Goal: Information Seeking & Learning: Compare options

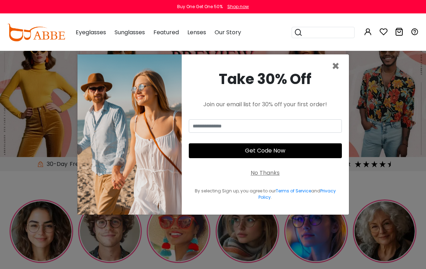
click at [337, 73] on span "×" at bounding box center [335, 66] width 8 height 18
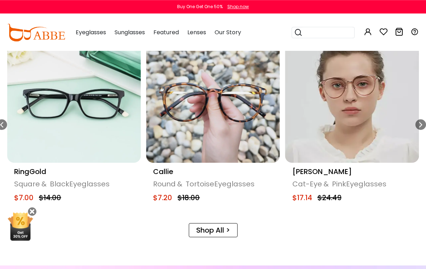
scroll to position [340, 0]
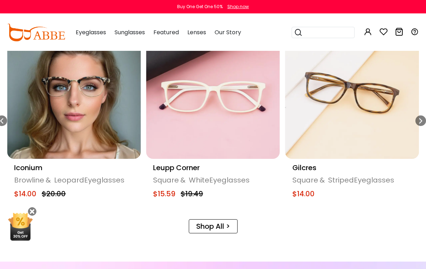
click at [422, 125] on icon "Next slide" at bounding box center [421, 121] width 6 height 11
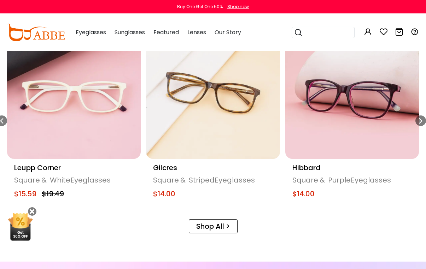
click at [424, 124] on div "Next slide" at bounding box center [420, 121] width 11 height 11
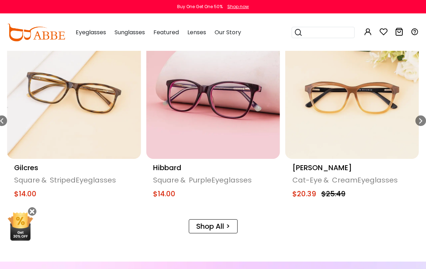
click at [420, 124] on icon "Next slide" at bounding box center [421, 121] width 6 height 11
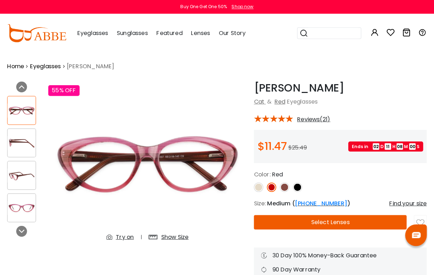
scroll to position [1, 0]
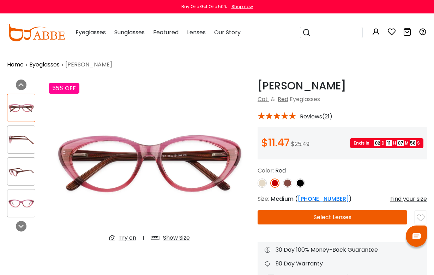
click at [291, 185] on img at bounding box center [287, 182] width 9 height 9
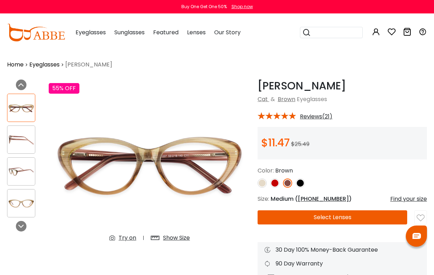
click at [302, 185] on img at bounding box center [300, 182] width 9 height 9
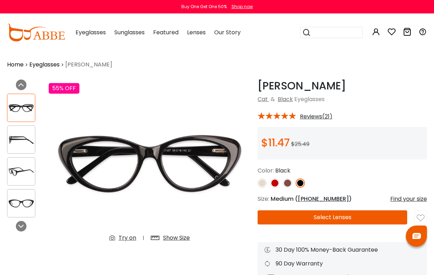
click at [264, 184] on img at bounding box center [262, 182] width 9 height 9
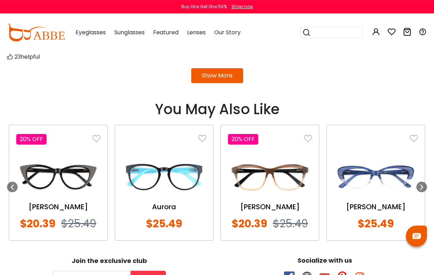
scroll to position [753, 0]
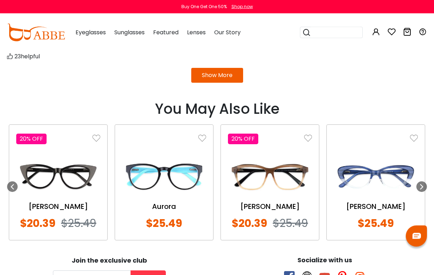
click at [290, 184] on img at bounding box center [270, 176] width 84 height 42
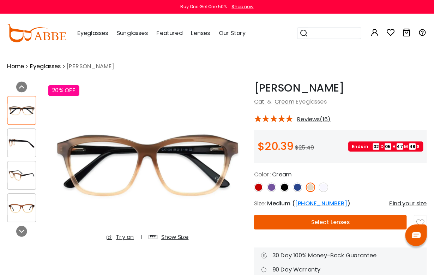
scroll to position [1, 0]
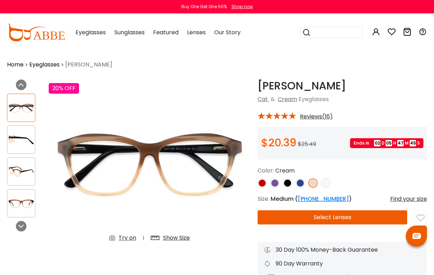
click at [276, 184] on img at bounding box center [275, 182] width 9 height 9
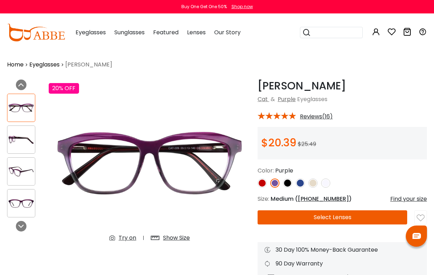
click at [301, 185] on img at bounding box center [300, 182] width 9 height 9
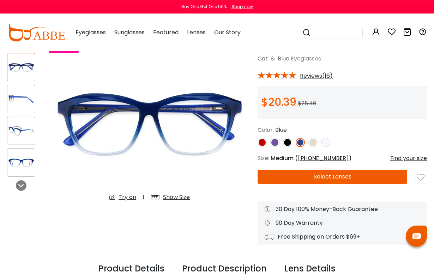
scroll to position [42, 0]
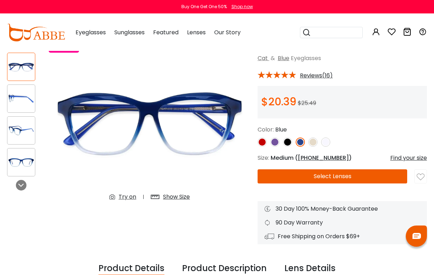
click at [316, 145] on img at bounding box center [313, 141] width 9 height 9
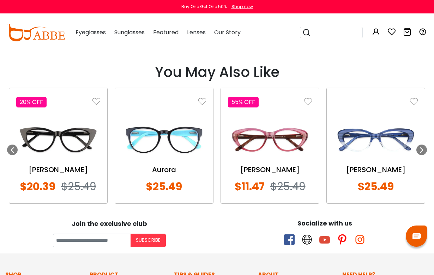
scroll to position [783, 0]
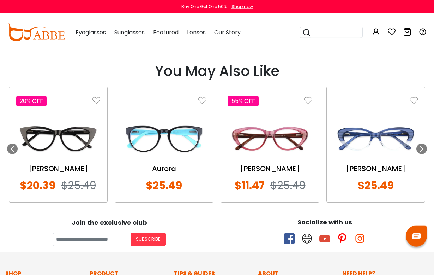
click at [396, 144] on img at bounding box center [376, 139] width 84 height 42
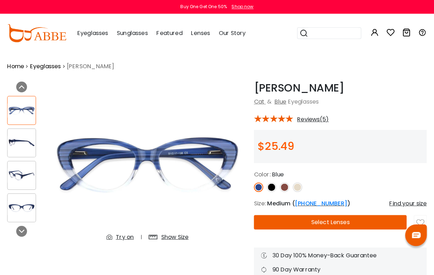
scroll to position [1, 0]
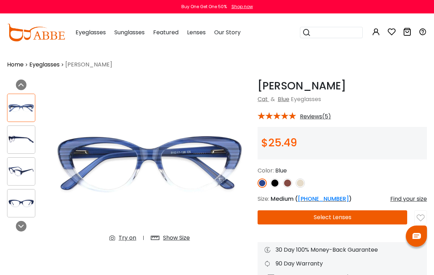
click at [302, 186] on img at bounding box center [300, 182] width 9 height 9
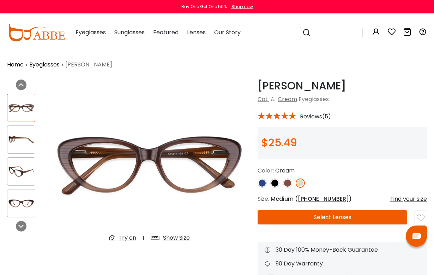
click at [264, 185] on img at bounding box center [262, 182] width 9 height 9
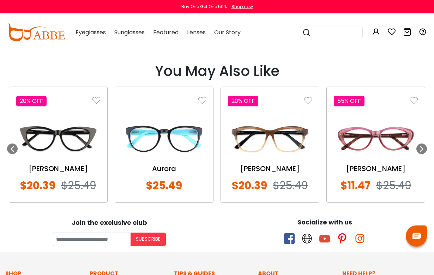
scroll to position [783, 0]
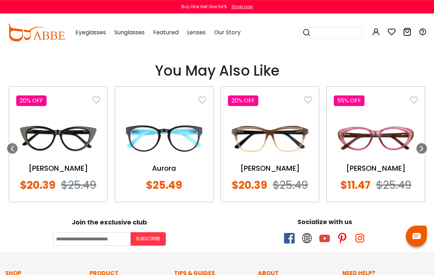
click at [424, 151] on div at bounding box center [422, 148] width 11 height 11
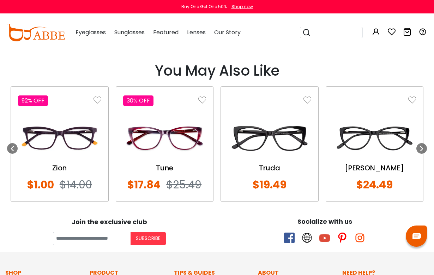
click at [397, 142] on img at bounding box center [374, 138] width 83 height 42
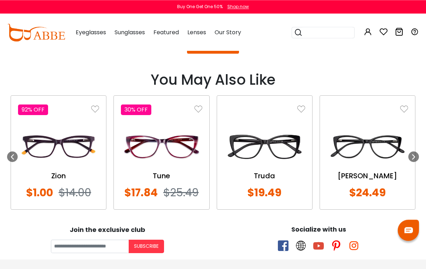
scroll to position [783, 0]
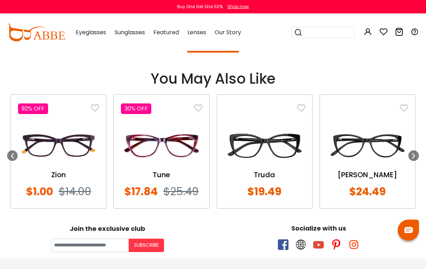
click at [417, 155] on div at bounding box center [413, 155] width 11 height 11
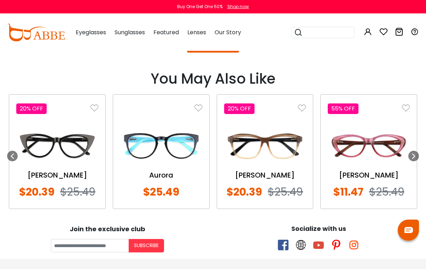
click at [418, 154] on div at bounding box center [413, 156] width 11 height 11
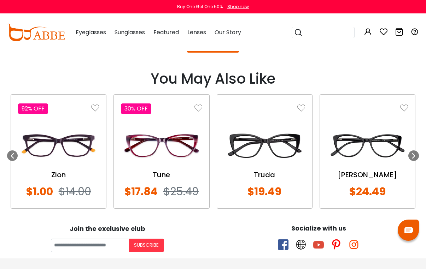
click at [418, 157] on div "Next" at bounding box center [413, 155] width 11 height 123
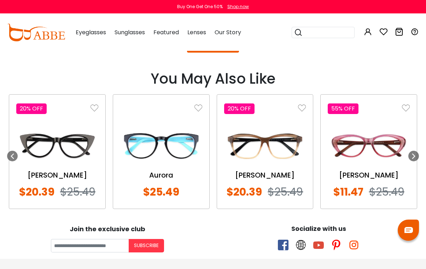
click at [413, 161] on div "Next" at bounding box center [413, 155] width 11 height 123
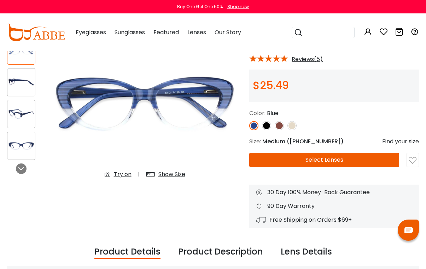
scroll to position [59, 0]
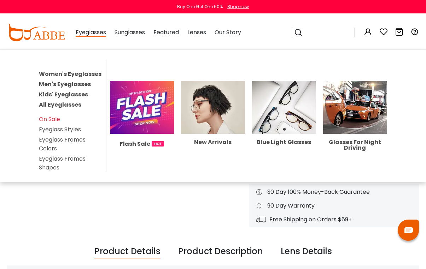
click at [78, 143] on link "Eyeglass Frames Colors" at bounding box center [62, 144] width 47 height 17
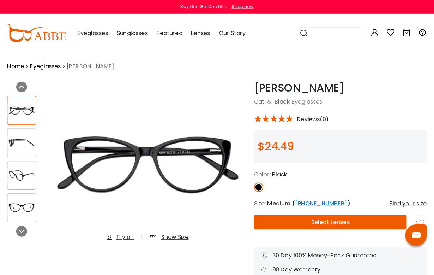
scroll to position [1, 0]
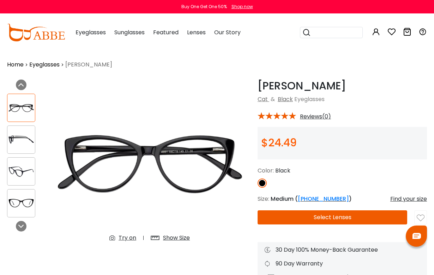
click at [24, 203] on img at bounding box center [21, 203] width 28 height 14
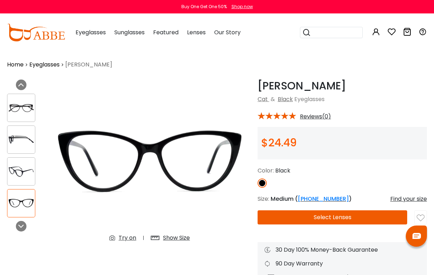
click at [22, 140] on img at bounding box center [21, 140] width 28 height 14
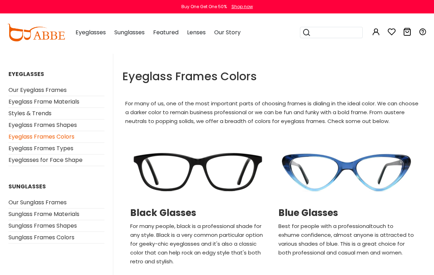
click at [76, 215] on link "Sunglass Frame Materials" at bounding box center [43, 214] width 71 height 8
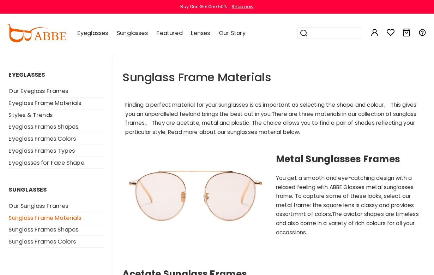
scroll to position [1, 0]
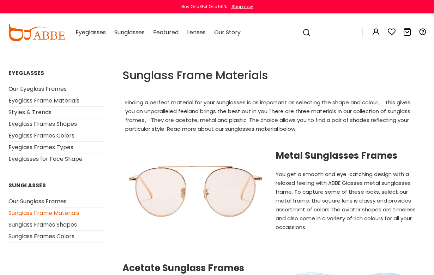
click at [75, 103] on link "Eyeglass Frame Materials" at bounding box center [43, 100] width 71 height 8
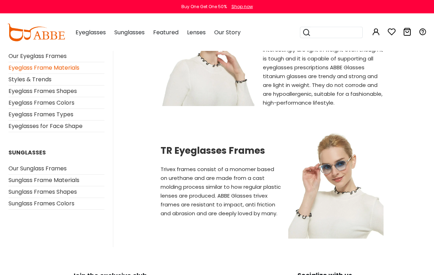
scroll to position [506, 0]
click at [184, 145] on h2 "TR Eyeglasses Frames" at bounding box center [221, 150] width 121 height 11
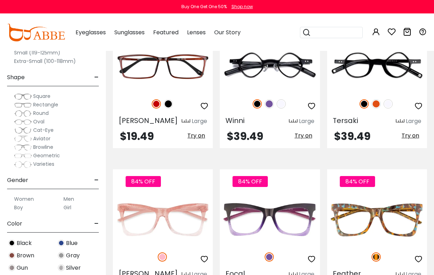
scroll to position [3003, 0]
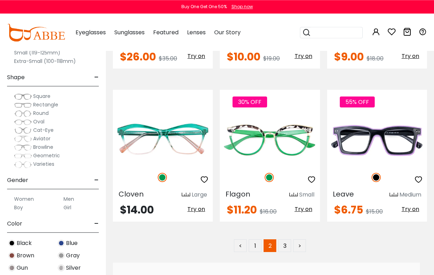
scroll to position [2996, 0]
click at [289, 247] on link "3" at bounding box center [285, 245] width 13 height 13
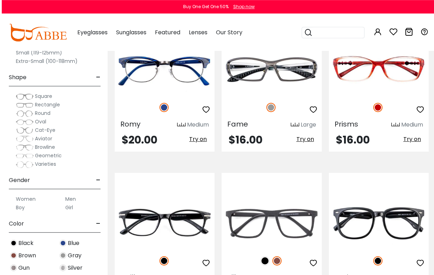
scroll to position [467, 0]
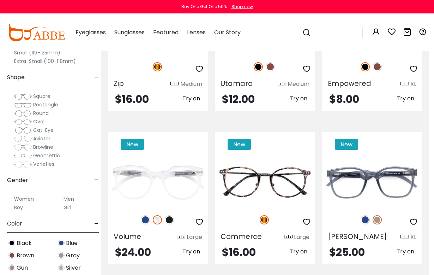
click at [367, 223] on img at bounding box center [365, 219] width 9 height 9
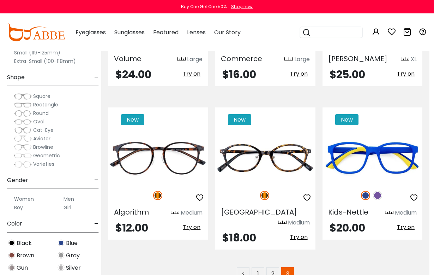
scroll to position [988, 5]
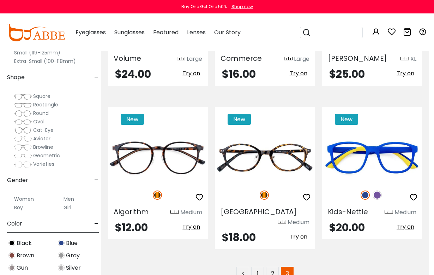
click at [380, 199] on img at bounding box center [377, 194] width 9 height 9
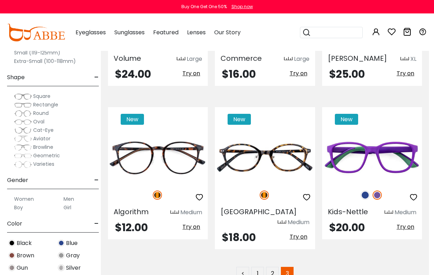
click at [0, 0] on img at bounding box center [0, 0] width 0 height 0
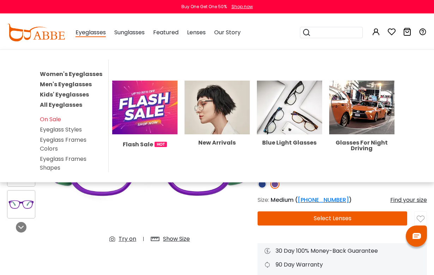
click at [94, 77] on link "Women's Eyeglasses" at bounding box center [71, 74] width 63 height 8
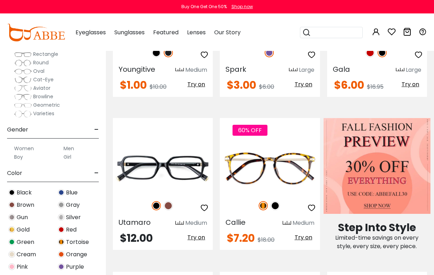
scroll to position [53, 0]
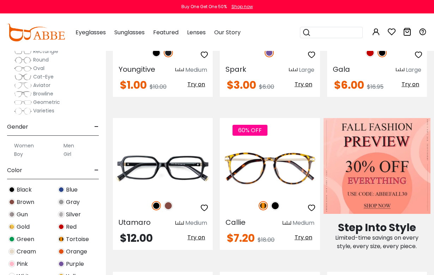
click at [29, 149] on label "Women" at bounding box center [24, 145] width 20 height 8
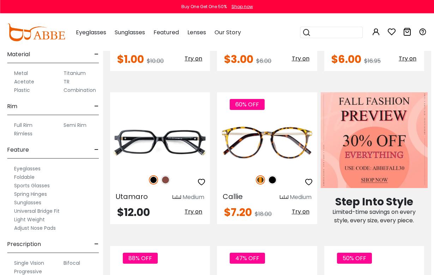
scroll to position [270, 3]
click at [29, 93] on label "Plastic" at bounding box center [22, 90] width 16 height 8
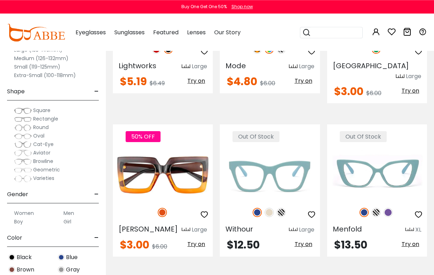
scroll to position [1024, 0]
click at [273, 208] on img at bounding box center [269, 212] width 9 height 9
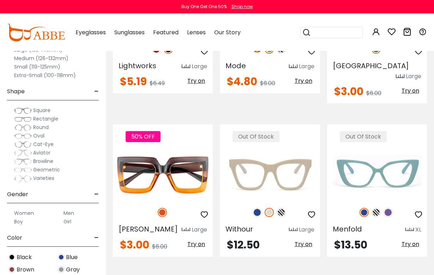
click at [283, 208] on img at bounding box center [281, 212] width 9 height 9
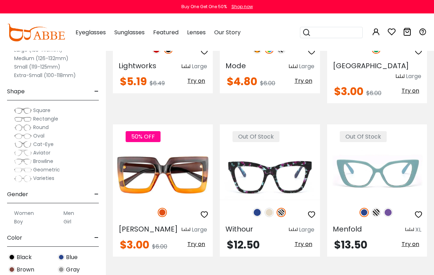
click at [270, 208] on img at bounding box center [269, 212] width 9 height 9
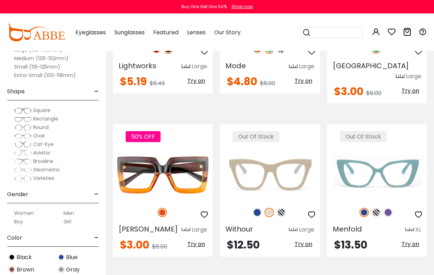
click at [259, 208] on img at bounding box center [257, 212] width 9 height 9
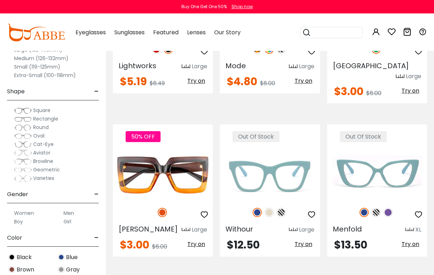
click at [377, 208] on img at bounding box center [376, 212] width 9 height 9
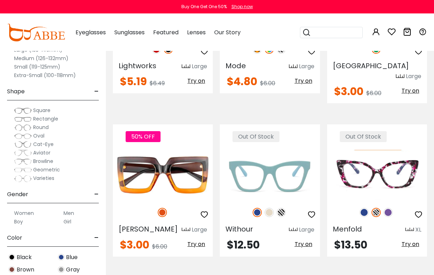
click at [392, 208] on img at bounding box center [388, 212] width 9 height 9
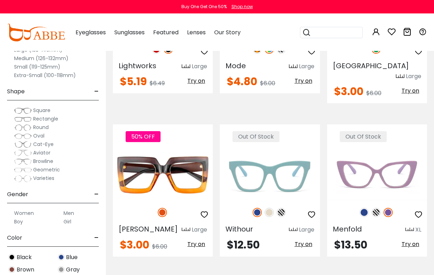
click at [378, 208] on img at bounding box center [376, 212] width 9 height 9
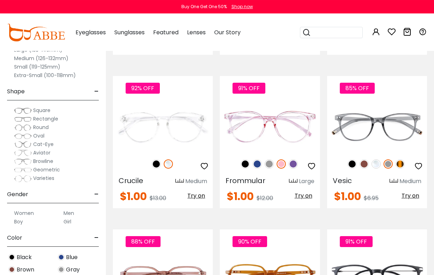
scroll to position [1225, 0]
click at [403, 159] on img at bounding box center [400, 163] width 9 height 9
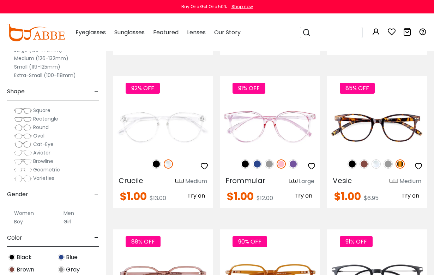
click at [368, 159] on img at bounding box center [364, 163] width 9 height 9
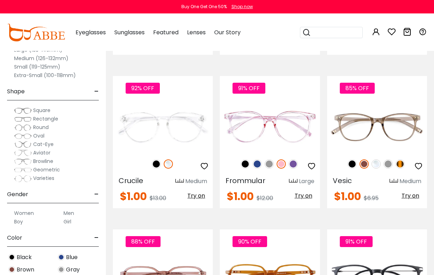
click at [353, 159] on img at bounding box center [352, 163] width 9 height 9
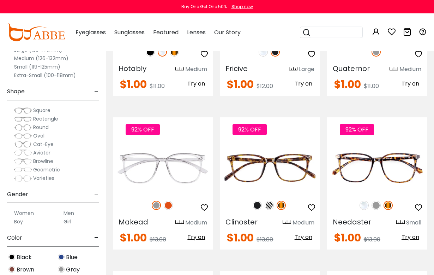
scroll to position [2108, 0]
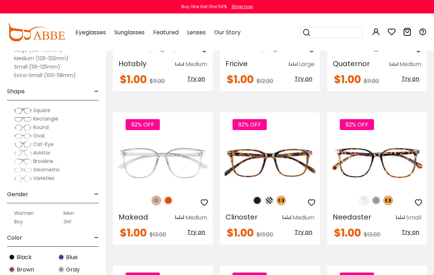
click at [270, 196] on img at bounding box center [269, 200] width 9 height 9
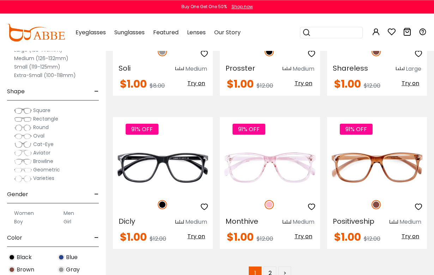
scroll to position [3022, 0]
click at [270, 266] on link "2" at bounding box center [270, 272] width 13 height 13
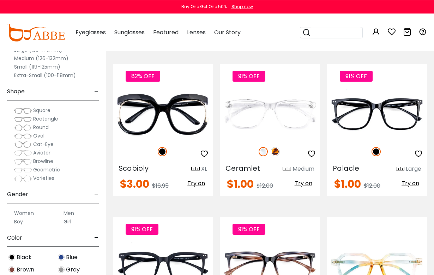
scroll to position [298, 0]
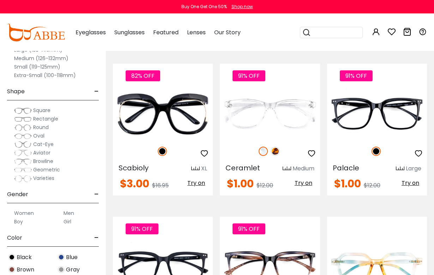
click at [279, 153] on img at bounding box center [275, 151] width 9 height 9
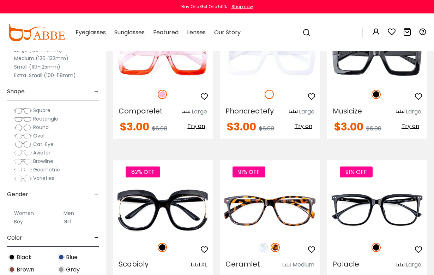
scroll to position [0, 0]
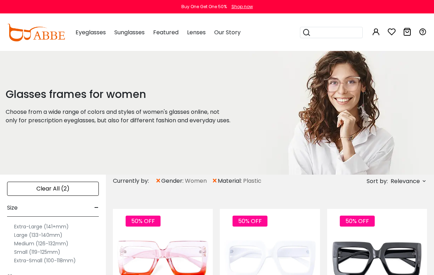
click at [214, 180] on span "×" at bounding box center [215, 180] width 6 height 13
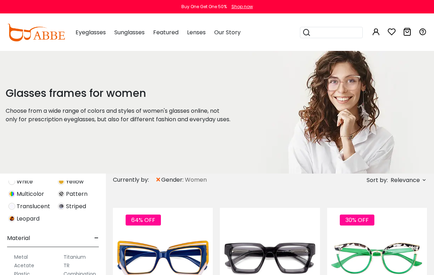
scroll to position [346, 0]
click at [30, 268] on label "Acetate" at bounding box center [24, 265] width 20 height 8
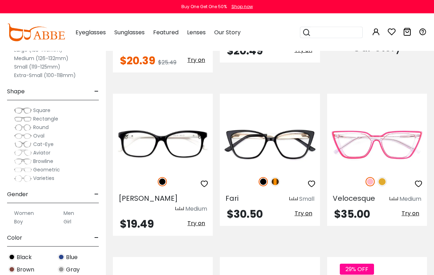
scroll to position [748, 0]
click at [279, 177] on img at bounding box center [275, 181] width 9 height 9
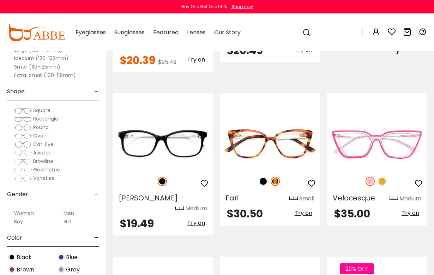
click at [264, 177] on img at bounding box center [263, 181] width 9 height 9
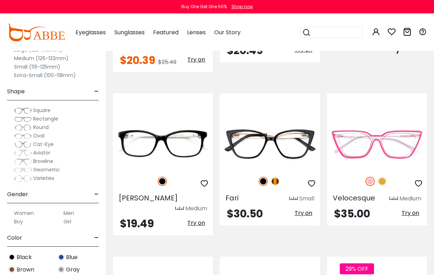
click at [0, 0] on img at bounding box center [0, 0] width 0 height 0
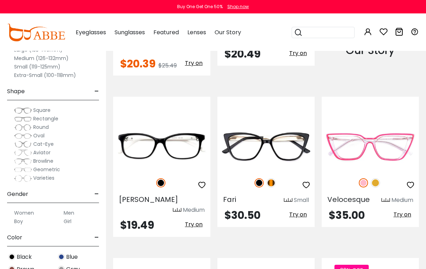
click at [380, 178] on img at bounding box center [375, 182] width 9 height 9
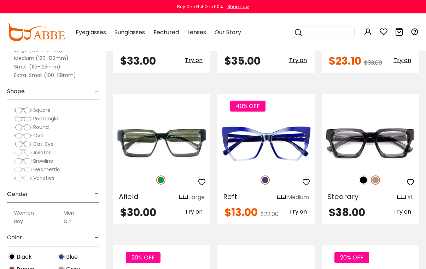
scroll to position [1065, 0]
click at [0, 0] on img at bounding box center [0, 0] width 0 height 0
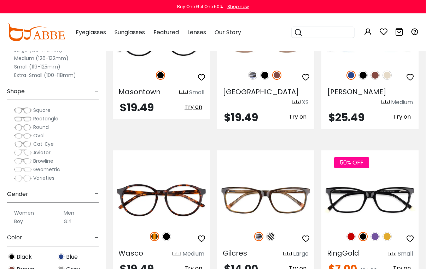
scroll to position [1968, 0]
click at [378, 232] on img at bounding box center [374, 236] width 9 height 9
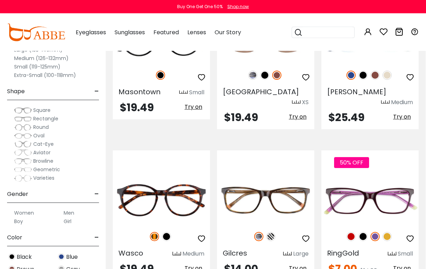
click at [271, 232] on img at bounding box center [270, 236] width 9 height 9
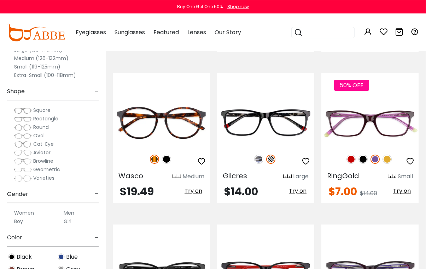
scroll to position [2045, 0]
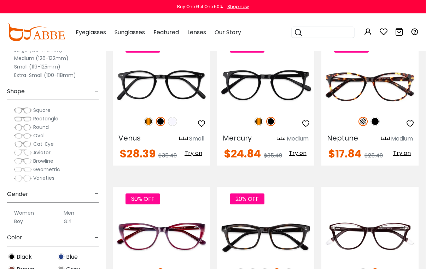
scroll to position [2862, 0]
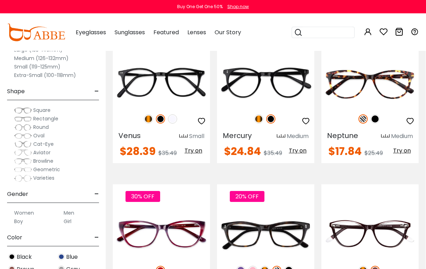
click at [367, 266] on img at bounding box center [362, 270] width 9 height 9
click at [378, 266] on img at bounding box center [374, 270] width 9 height 9
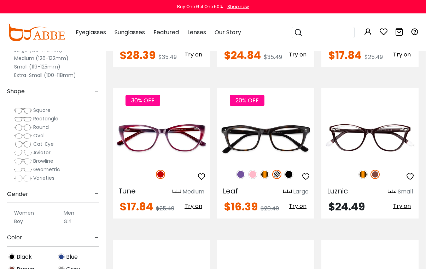
click at [0, 0] on img at bounding box center [0, 0] width 0 height 0
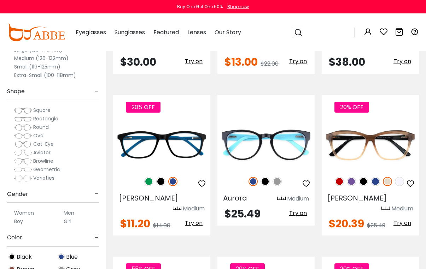
scroll to position [1202, 0]
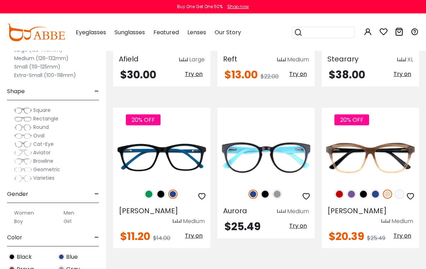
click at [352, 190] on img at bounding box center [351, 194] width 9 height 9
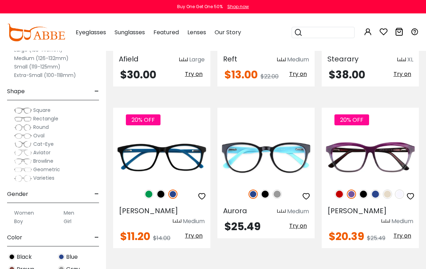
click at [336, 190] on img at bounding box center [338, 194] width 9 height 9
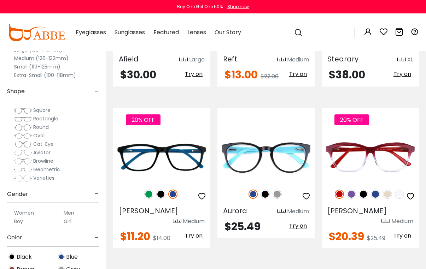
click at [378, 190] on img at bounding box center [375, 194] width 9 height 9
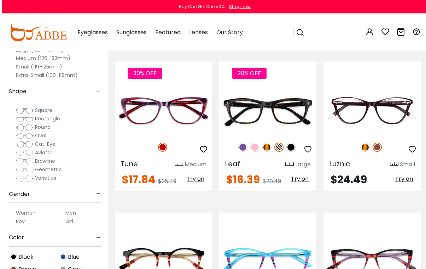
scroll to position [2988, 1]
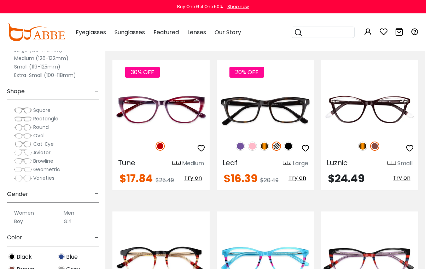
click at [0, 0] on img at bounding box center [0, 0] width 0 height 0
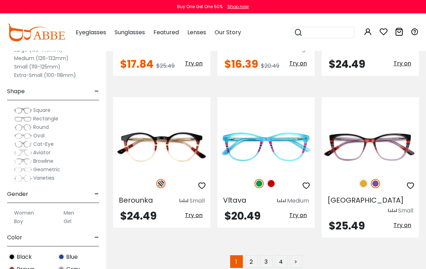
scroll to position [3081, 0]
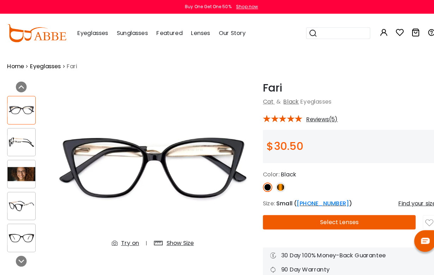
scroll to position [1, 0]
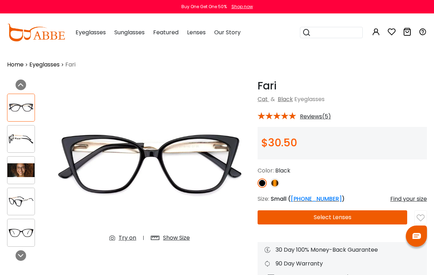
click at [26, 174] on img at bounding box center [20, 169] width 27 height 13
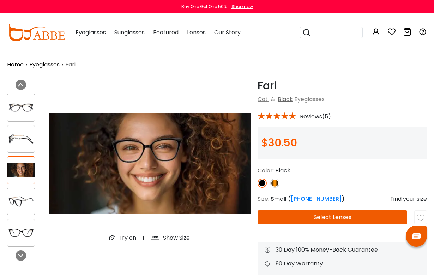
click at [21, 207] on img at bounding box center [20, 201] width 27 height 13
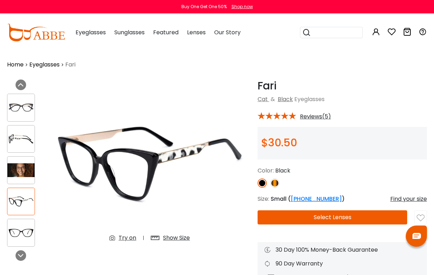
click at [281, 180] on div at bounding box center [343, 182] width 170 height 9
click at [275, 186] on img at bounding box center [275, 182] width 9 height 9
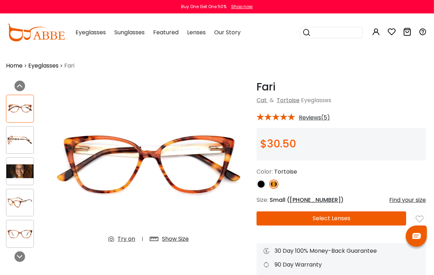
scroll to position [0, 0]
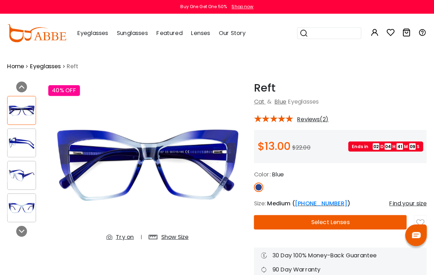
scroll to position [1, 0]
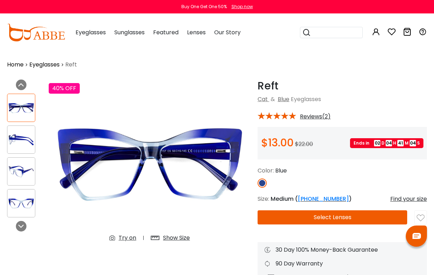
click at [21, 178] on img at bounding box center [21, 172] width 28 height 14
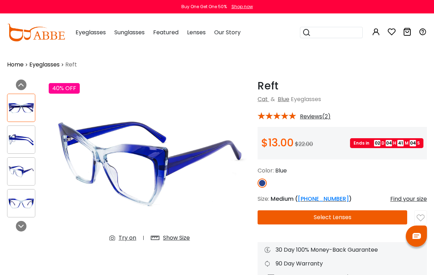
click at [17, 209] on img at bounding box center [21, 203] width 28 height 14
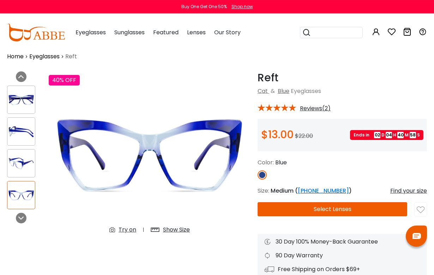
scroll to position [0, 0]
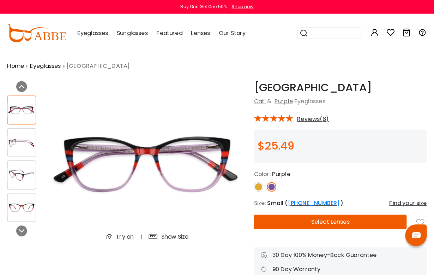
scroll to position [1, 0]
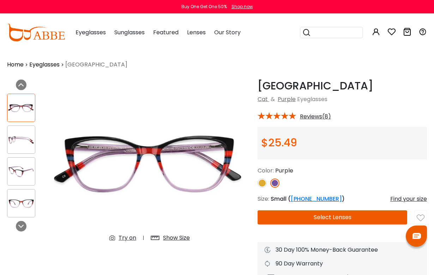
click at [262, 181] on img at bounding box center [262, 182] width 9 height 9
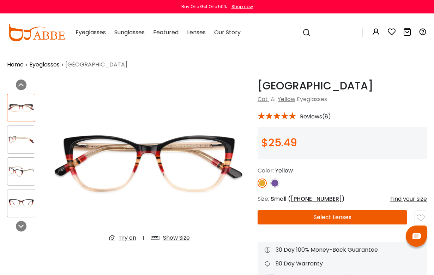
click at [275, 185] on img at bounding box center [275, 182] width 9 height 9
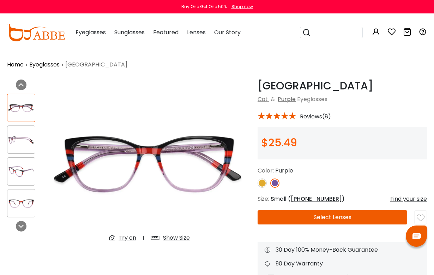
click at [34, 209] on img at bounding box center [21, 203] width 28 height 14
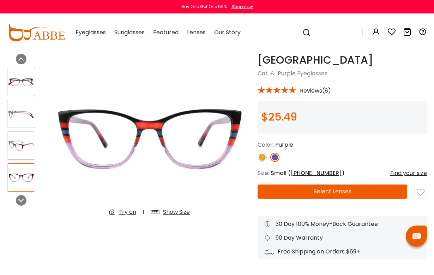
scroll to position [19, 0]
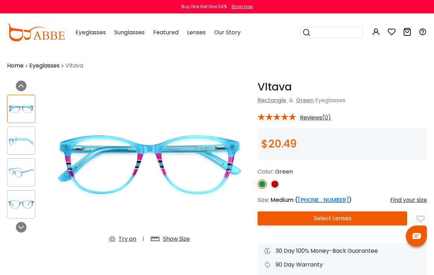
click at [29, 176] on img at bounding box center [21, 173] width 28 height 14
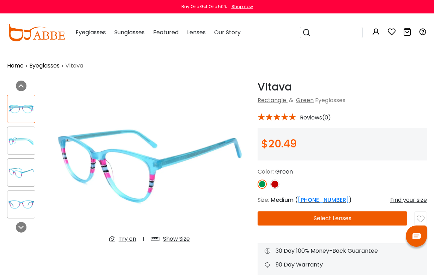
click at [25, 209] on img at bounding box center [21, 204] width 28 height 14
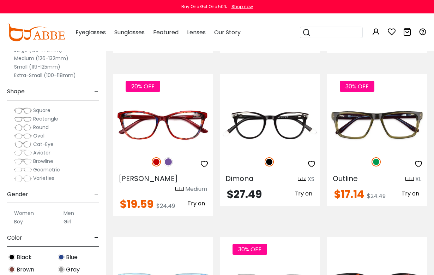
scroll to position [287, 0]
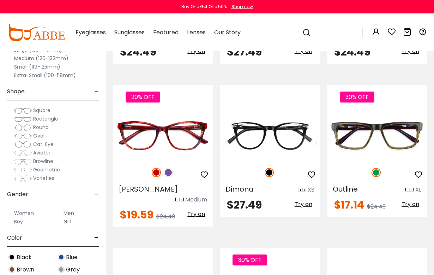
click at [170, 168] on img at bounding box center [168, 172] width 9 height 9
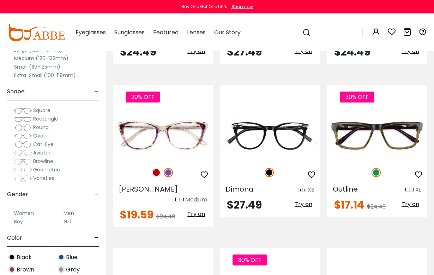
click at [156, 168] on img at bounding box center [156, 172] width 9 height 9
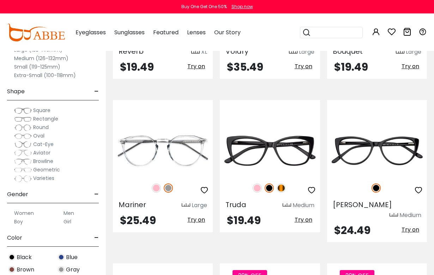
scroll to position [1364, 0]
click at [260, 183] on img at bounding box center [257, 187] width 9 height 9
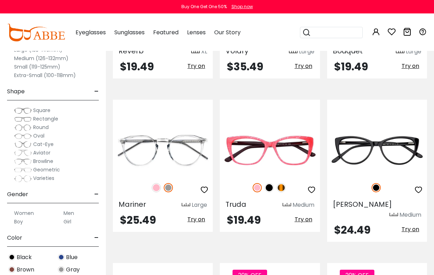
click at [273, 183] on img at bounding box center [269, 187] width 9 height 9
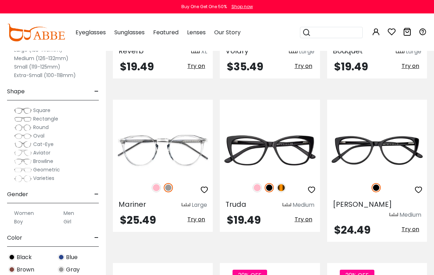
click at [285, 183] on img at bounding box center [281, 187] width 9 height 9
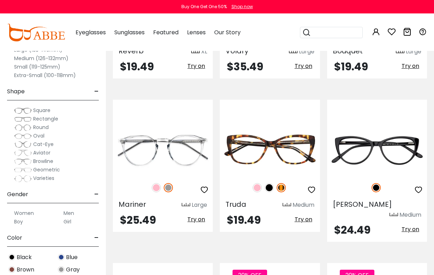
click at [258, 183] on img at bounding box center [257, 187] width 9 height 9
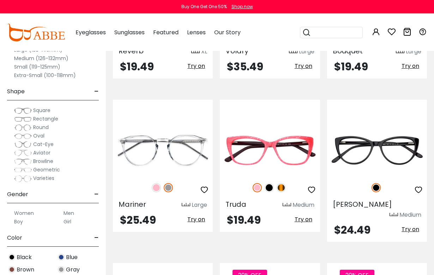
click at [273, 183] on img at bounding box center [269, 187] width 9 height 9
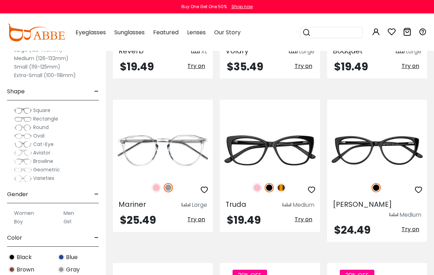
click at [284, 183] on img at bounding box center [281, 187] width 9 height 9
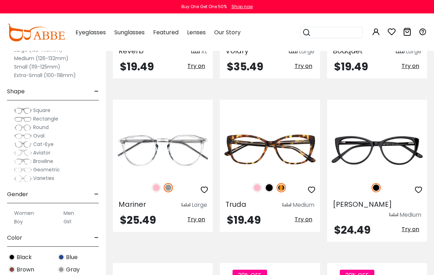
click at [0, 0] on img at bounding box center [0, 0] width 0 height 0
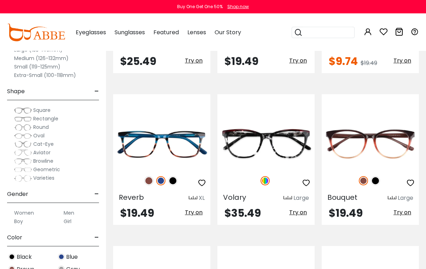
scroll to position [1206, 0]
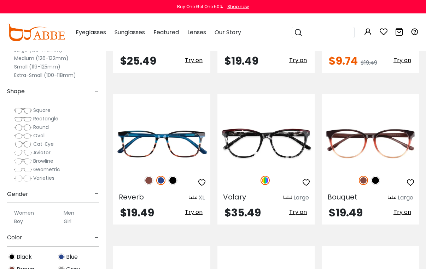
click at [379, 176] on img at bounding box center [375, 180] width 9 height 9
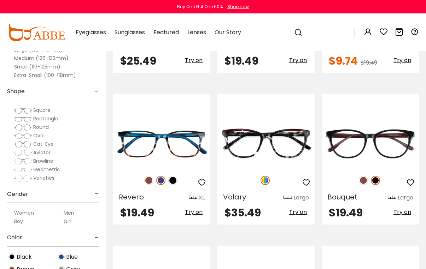
click at [152, 176] on img at bounding box center [148, 180] width 9 height 9
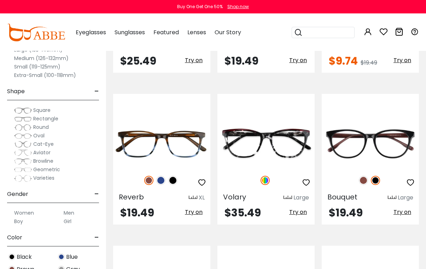
click at [174, 176] on img at bounding box center [172, 180] width 9 height 9
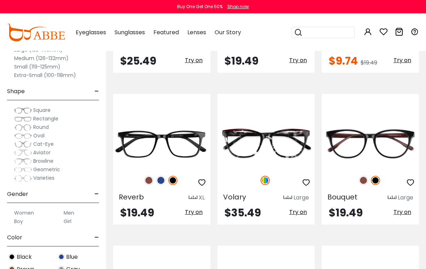
click at [150, 176] on img at bounding box center [148, 180] width 9 height 9
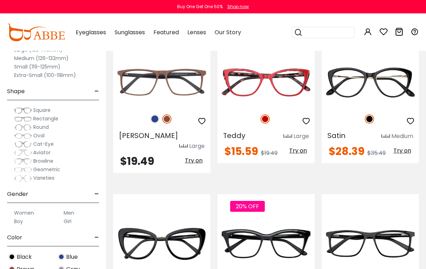
scroll to position [1582, 0]
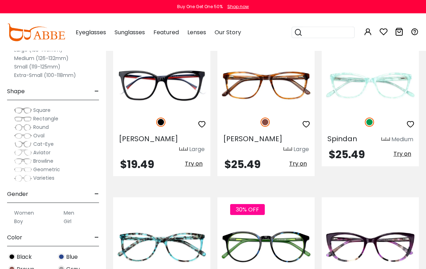
scroll to position [1902, 0]
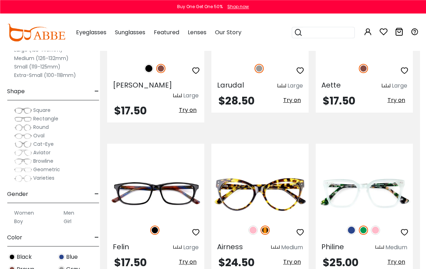
scroll to position [2437, 9]
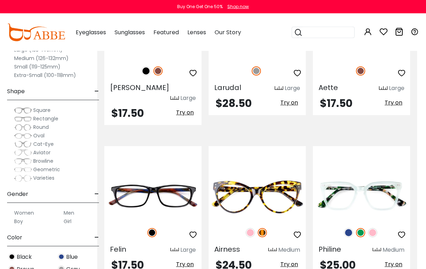
click at [254, 228] on img at bounding box center [249, 232] width 9 height 9
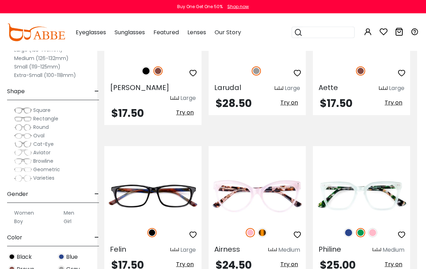
click at [266, 228] on img at bounding box center [261, 232] width 9 height 9
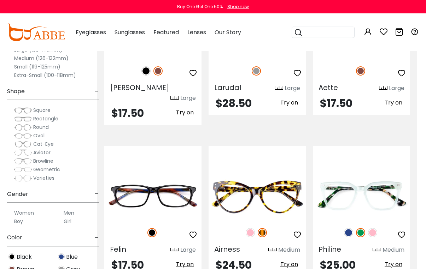
click at [252, 228] on img at bounding box center [249, 232] width 9 height 9
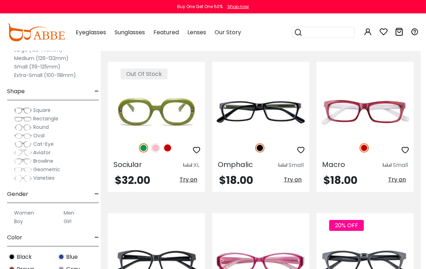
scroll to position [2986, 6]
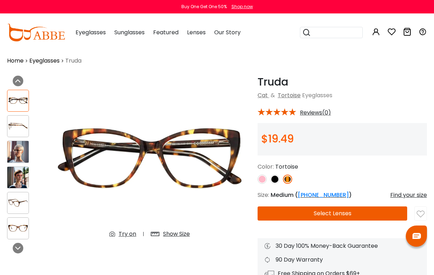
scroll to position [6, 0]
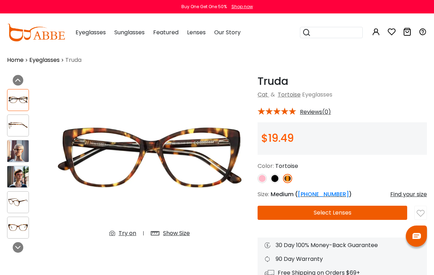
click at [23, 128] on img at bounding box center [17, 125] width 21 height 11
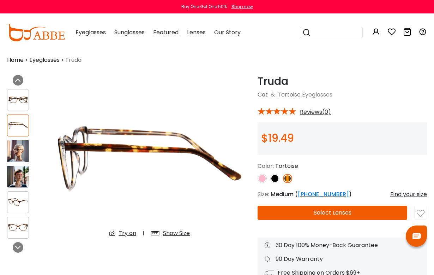
click at [18, 214] on div at bounding box center [24, 163] width 35 height 156
click at [14, 232] on img at bounding box center [17, 227] width 21 height 11
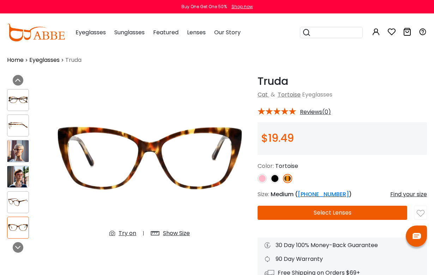
click at [16, 183] on img at bounding box center [17, 176] width 21 height 21
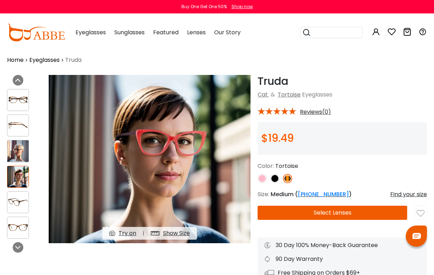
click at [18, 161] on img at bounding box center [17, 150] width 21 height 21
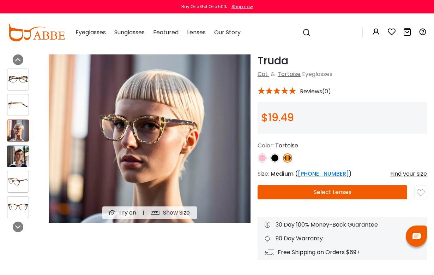
scroll to position [29, 0]
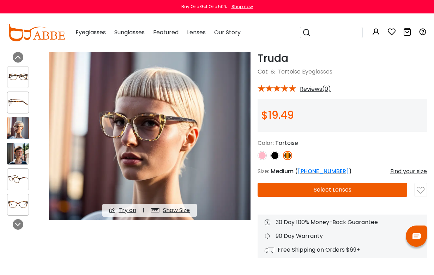
click at [21, 226] on icon at bounding box center [18, 224] width 6 height 6
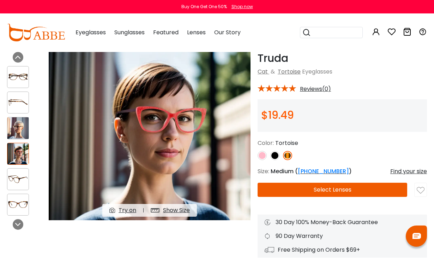
click at [185, 214] on div "Show Size" at bounding box center [176, 210] width 27 height 8
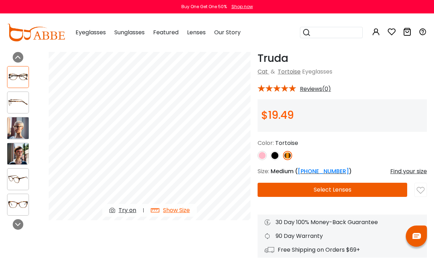
click at [261, 157] on img at bounding box center [262, 155] width 9 height 9
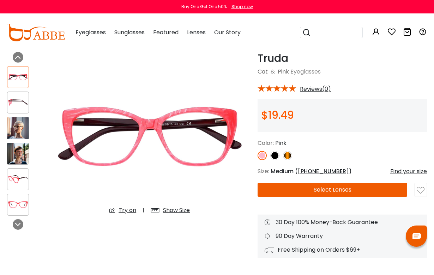
click at [275, 155] on img at bounding box center [275, 155] width 9 height 9
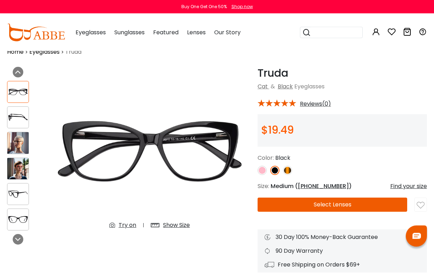
scroll to position [0, 0]
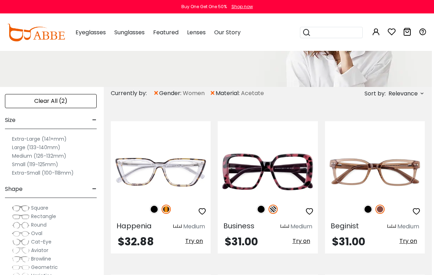
scroll to position [88, 2]
click at [156, 211] on img at bounding box center [153, 209] width 9 height 9
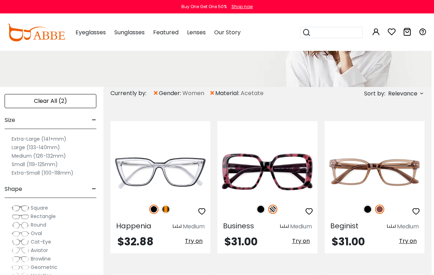
click at [167, 212] on img at bounding box center [165, 209] width 9 height 9
click at [264, 208] on img at bounding box center [260, 209] width 9 height 9
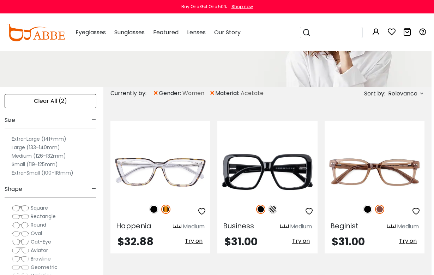
click at [278, 209] on img at bounding box center [272, 209] width 9 height 9
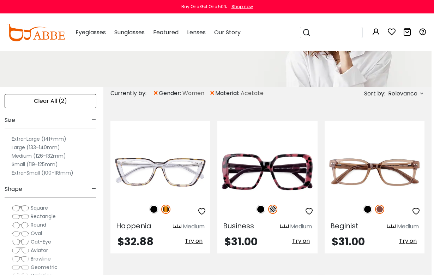
click at [371, 211] on img at bounding box center [367, 209] width 9 height 9
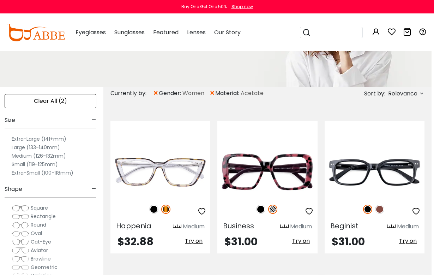
click at [382, 212] on img at bounding box center [379, 209] width 9 height 9
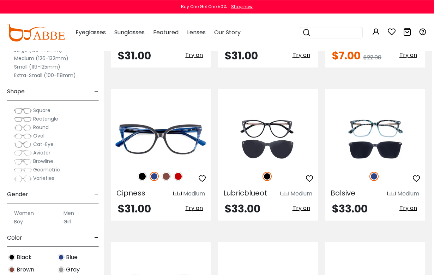
scroll to position [733, 2]
click at [179, 180] on img at bounding box center [177, 176] width 9 height 9
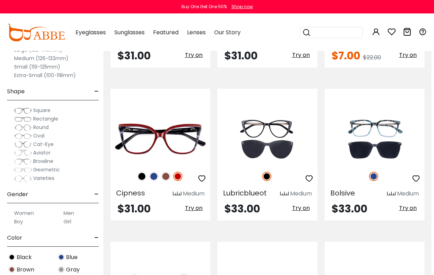
click at [165, 178] on img at bounding box center [165, 176] width 9 height 9
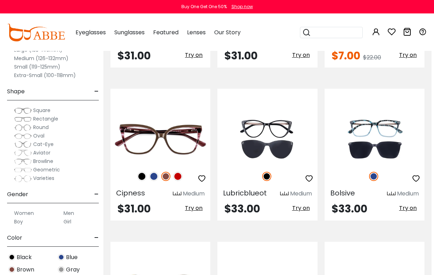
click at [155, 179] on img at bounding box center [153, 176] width 9 height 9
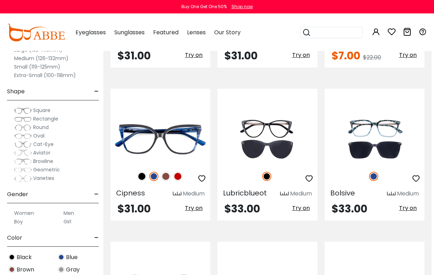
click at [143, 178] on img at bounding box center [141, 176] width 9 height 9
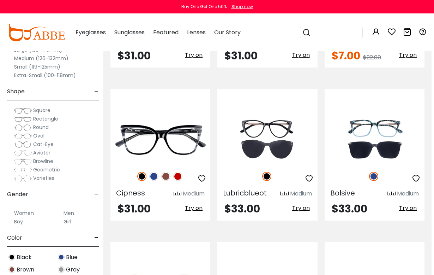
click at [0, 0] on img at bounding box center [0, 0] width 0 height 0
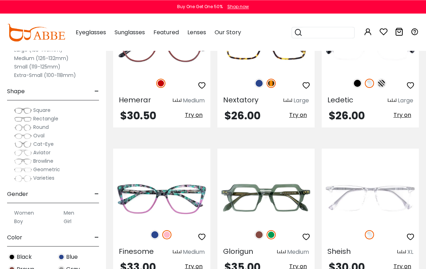
scroll to position [2791, 0]
click at [155, 238] on img at bounding box center [154, 234] width 9 height 9
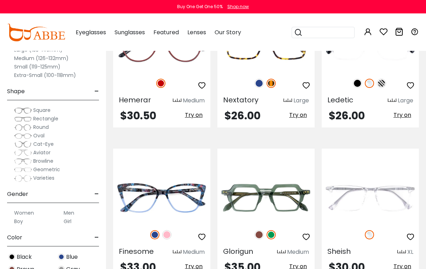
click at [169, 238] on img at bounding box center [166, 234] width 9 height 9
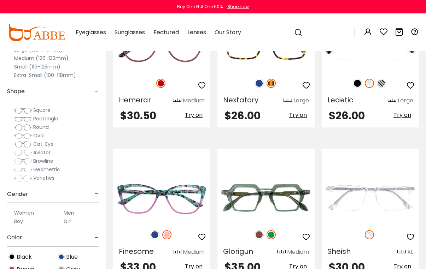
click at [0, 0] on img at bounding box center [0, 0] width 0 height 0
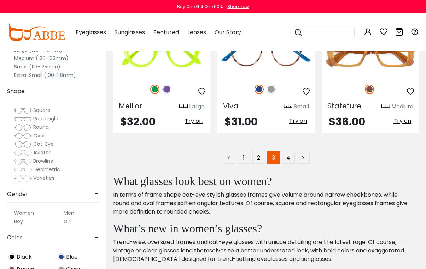
scroll to position [3088, 0]
click at [292, 156] on link "4" at bounding box center [288, 157] width 13 height 13
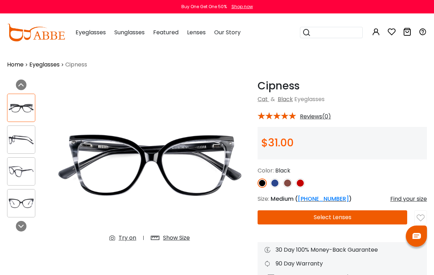
click at [304, 184] on img at bounding box center [300, 182] width 9 height 9
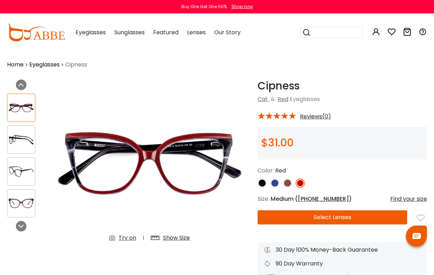
click at [290, 187] on img at bounding box center [287, 182] width 9 height 9
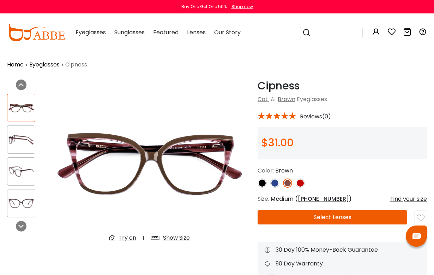
click at [277, 185] on img at bounding box center [275, 182] width 9 height 9
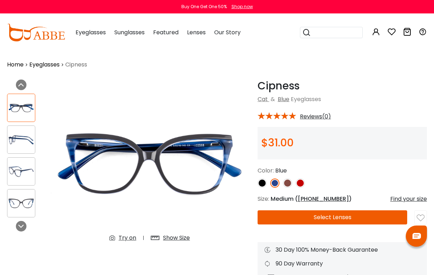
click at [265, 184] on img at bounding box center [262, 182] width 9 height 9
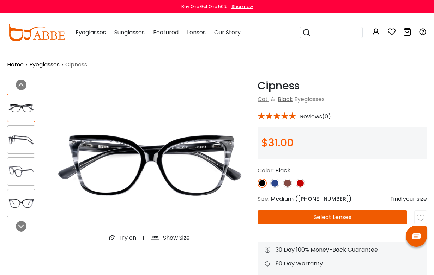
click at [291, 184] on img at bounding box center [287, 182] width 9 height 9
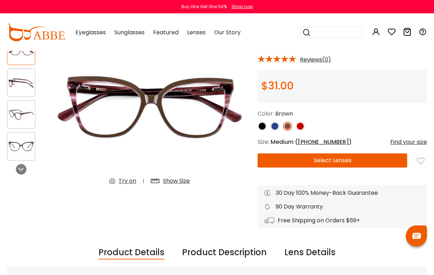
scroll to position [53, 0]
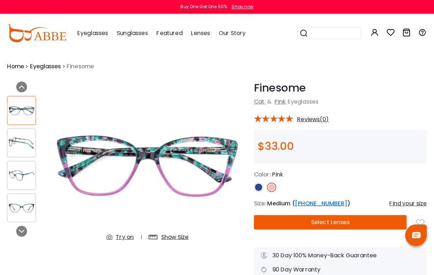
scroll to position [1, 0]
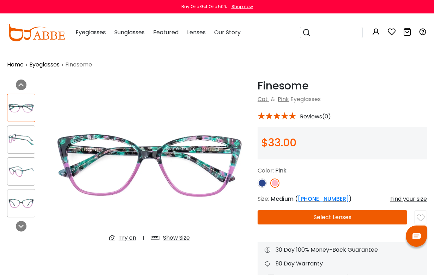
click at [265, 184] on img at bounding box center [262, 182] width 9 height 9
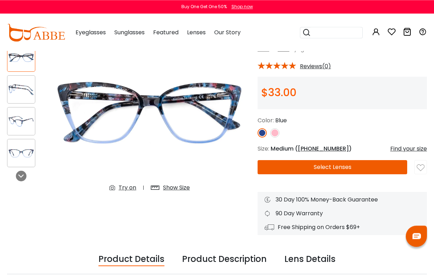
scroll to position [0, 0]
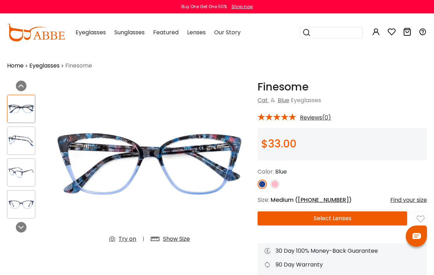
click at [278, 182] on img at bounding box center [275, 183] width 9 height 9
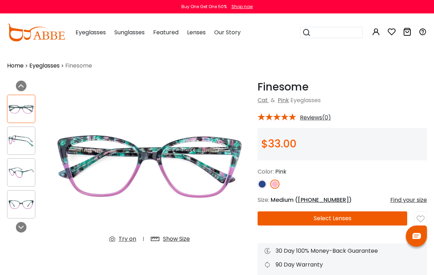
click at [25, 210] on img at bounding box center [21, 204] width 28 height 14
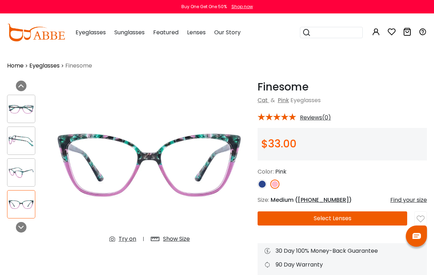
click at [34, 176] on img at bounding box center [21, 173] width 28 height 14
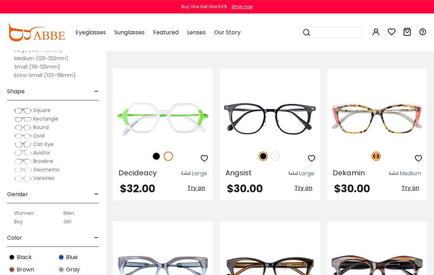
scroll to position [141, 0]
click at [0, 0] on img at bounding box center [0, 0] width 0 height 0
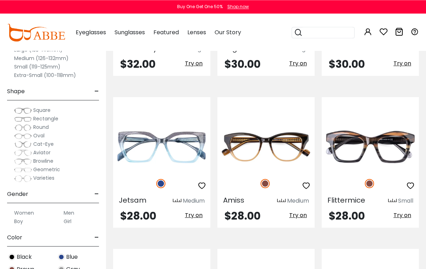
scroll to position [264, 0]
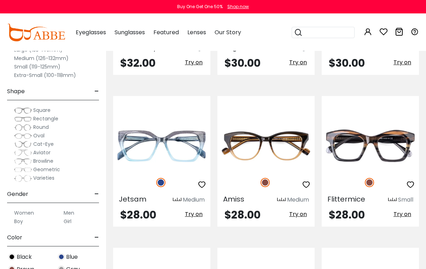
click at [0, 0] on img at bounding box center [0, 0] width 0 height 0
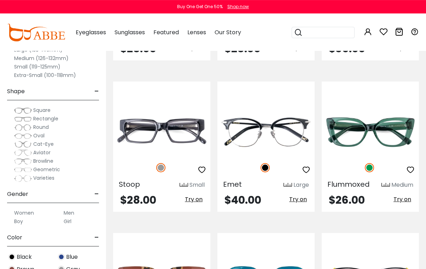
scroll to position [734, 0]
click at [0, 0] on img at bounding box center [0, 0] width 0 height 0
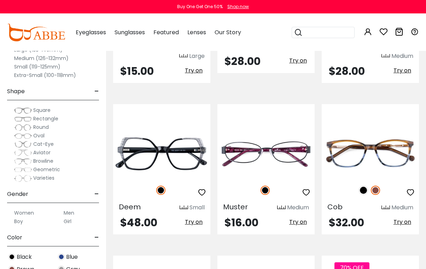
scroll to position [1024, 0]
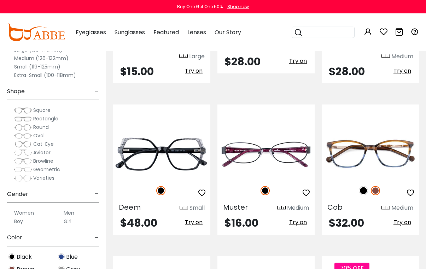
click at [367, 186] on img at bounding box center [363, 190] width 9 height 9
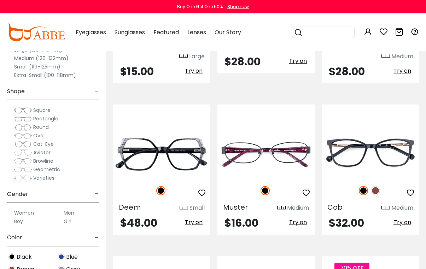
click at [378, 186] on img at bounding box center [375, 190] width 9 height 9
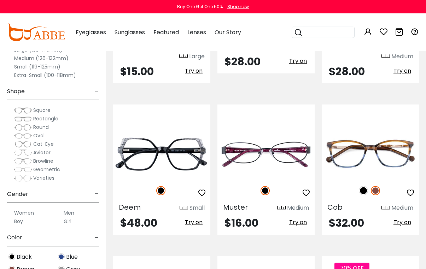
click at [375, 186] on img at bounding box center [375, 190] width 9 height 9
click at [0, 0] on img at bounding box center [0, 0] width 0 height 0
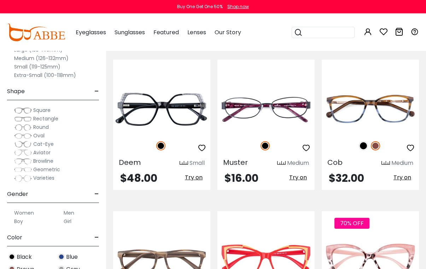
scroll to position [1070, 0]
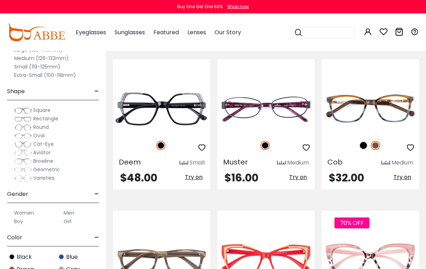
click at [0, 0] on img at bounding box center [0, 0] width 0 height 0
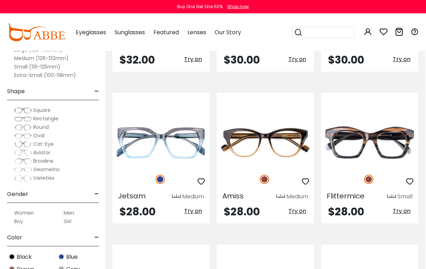
scroll to position [267, 0]
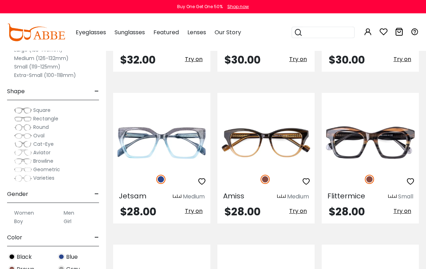
click at [0, 0] on img at bounding box center [0, 0] width 0 height 0
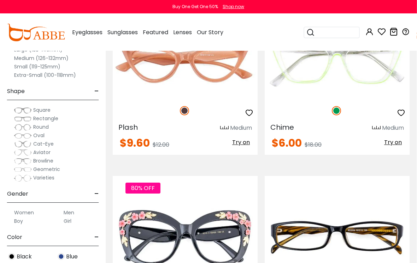
scroll to position [0, 0]
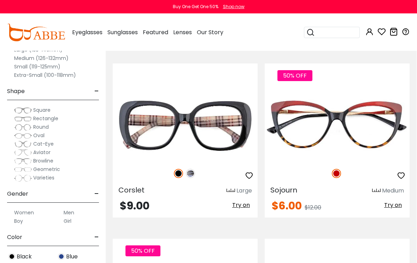
click at [0, 0] on img at bounding box center [0, 0] width 0 height 0
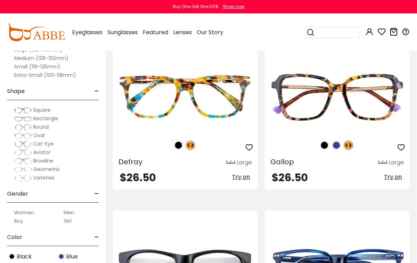
click at [178, 148] on img at bounding box center [178, 145] width 9 height 9
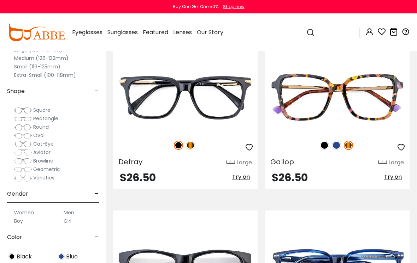
click at [339, 147] on img at bounding box center [336, 145] width 9 height 9
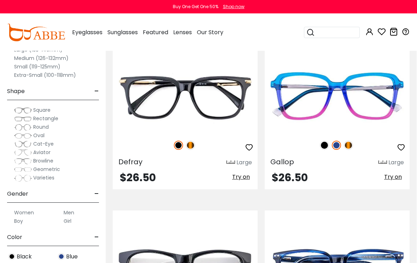
click at [323, 148] on img at bounding box center [324, 145] width 9 height 9
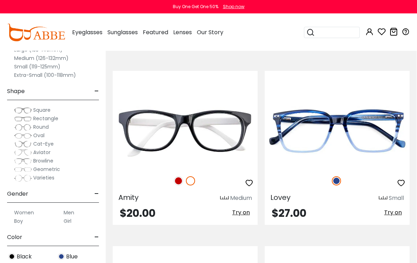
click at [0, 0] on img at bounding box center [0, 0] width 0 height 0
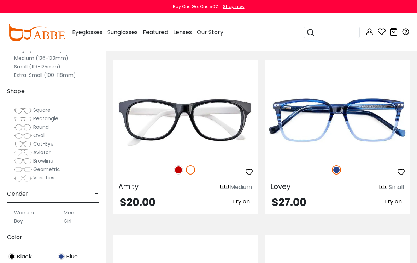
click at [181, 172] on img at bounding box center [178, 170] width 9 height 9
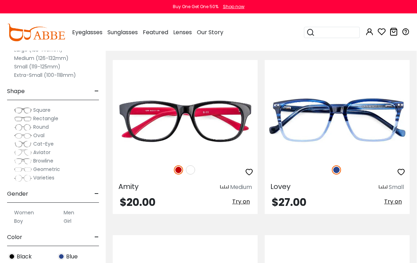
click at [194, 172] on img at bounding box center [190, 170] width 9 height 9
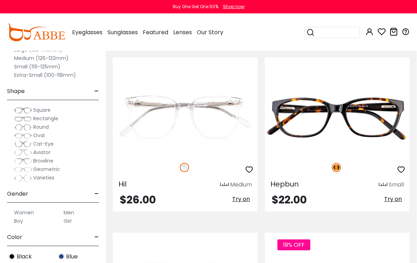
click at [0, 0] on img at bounding box center [0, 0] width 0 height 0
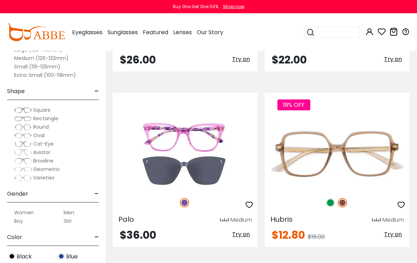
scroll to position [4232, 0]
click at [0, 0] on img at bounding box center [0, 0] width 0 height 0
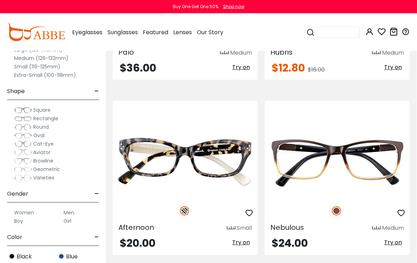
scroll to position [4400, 0]
click at [0, 0] on img at bounding box center [0, 0] width 0 height 0
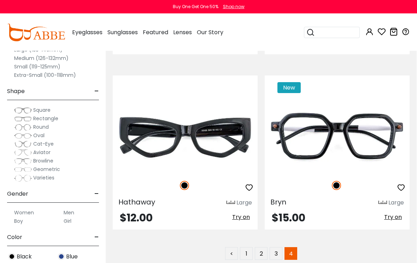
scroll to position [5185, 0]
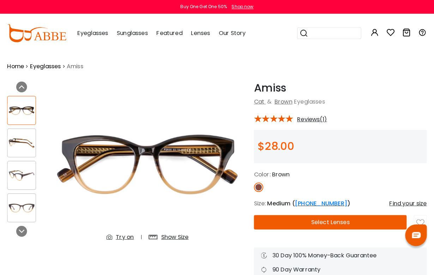
scroll to position [1, 0]
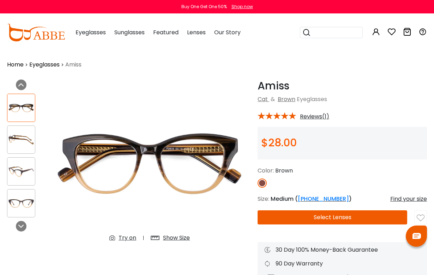
click at [28, 202] on img at bounding box center [21, 203] width 28 height 14
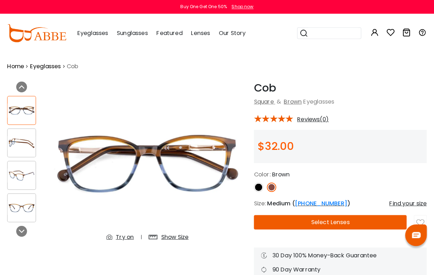
scroll to position [1, 0]
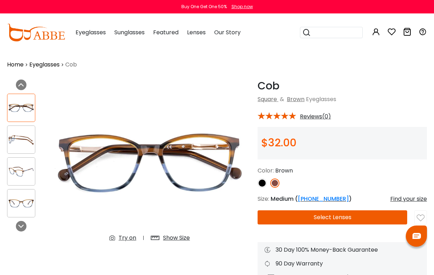
click at [259, 186] on link at bounding box center [262, 182] width 9 height 9
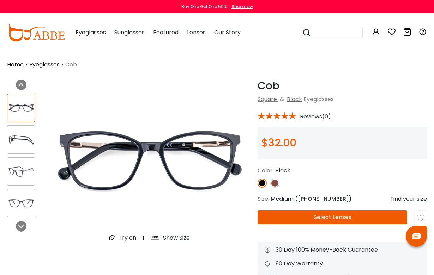
click at [21, 184] on div at bounding box center [21, 171] width 28 height 28
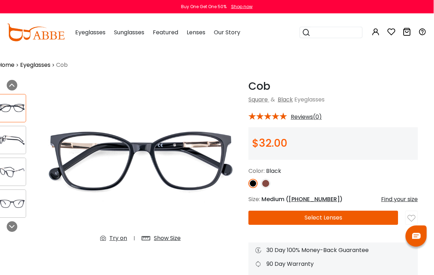
scroll to position [1, 2]
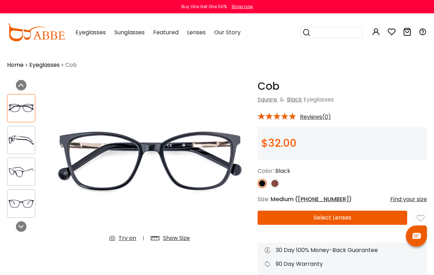
click at [22, 206] on img at bounding box center [21, 204] width 28 height 14
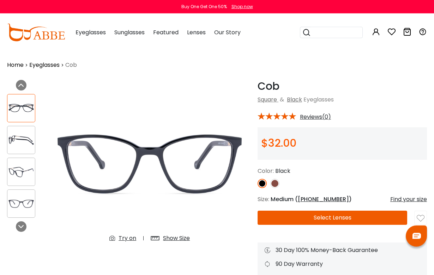
scroll to position [1, 0]
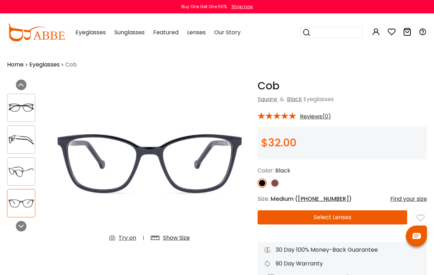
click at [21, 207] on img at bounding box center [21, 203] width 28 height 14
click at [22, 176] on img at bounding box center [21, 172] width 28 height 14
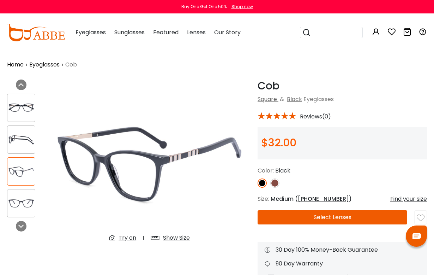
scroll to position [0, 0]
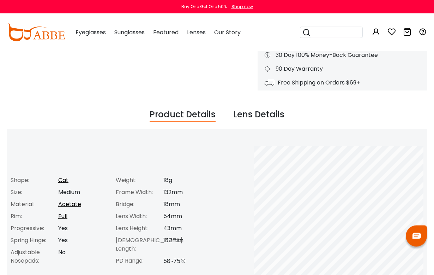
scroll to position [191, 0]
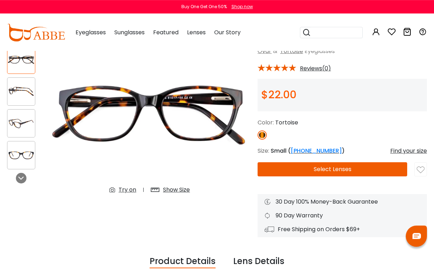
scroll to position [48, 0]
